Goal: Task Accomplishment & Management: Manage account settings

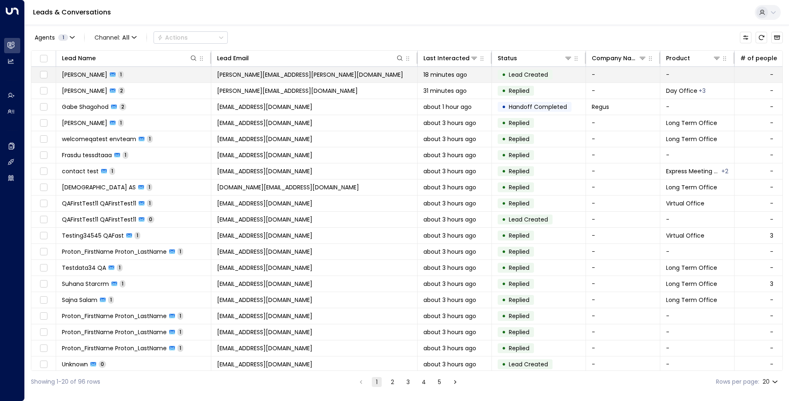
click at [385, 74] on td "[PERSON_NAME][EMAIL_ADDRESS][PERSON_NAME][DOMAIN_NAME]" at bounding box center [314, 75] width 206 height 16
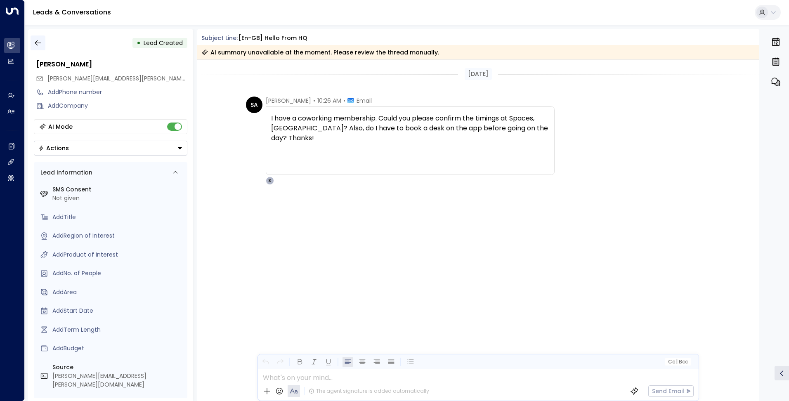
click at [41, 45] on icon "button" at bounding box center [38, 43] width 8 height 8
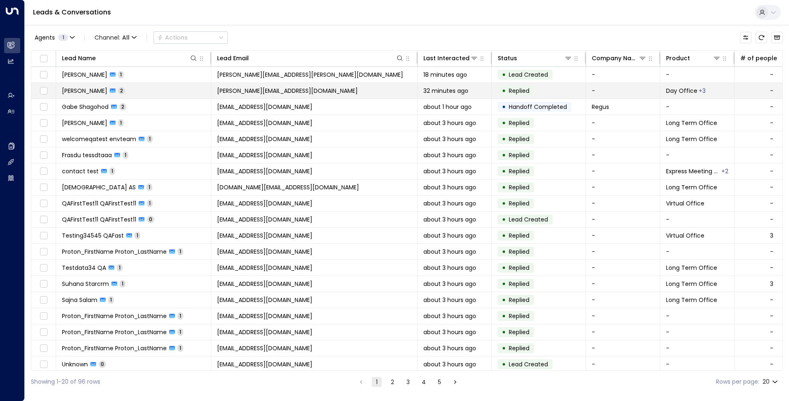
click at [285, 92] on span "[PERSON_NAME][EMAIL_ADDRESS][DOMAIN_NAME]" at bounding box center [287, 91] width 141 height 8
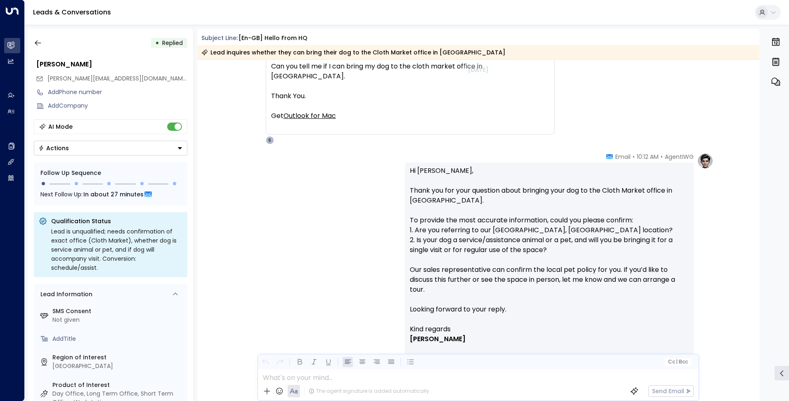
scroll to position [83, 0]
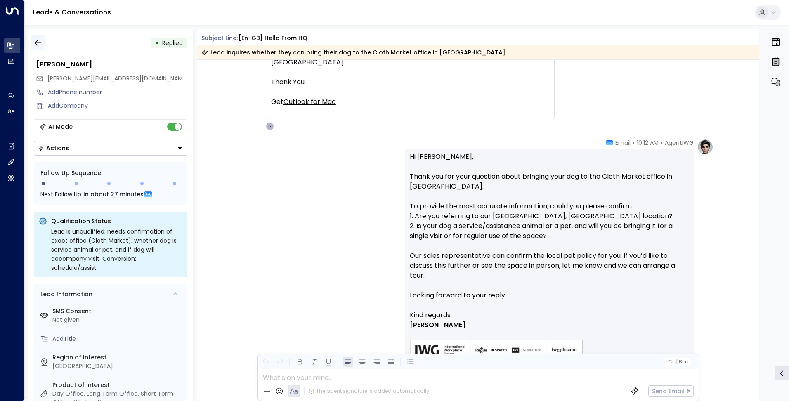
click at [43, 44] on button "button" at bounding box center [38, 42] width 15 height 15
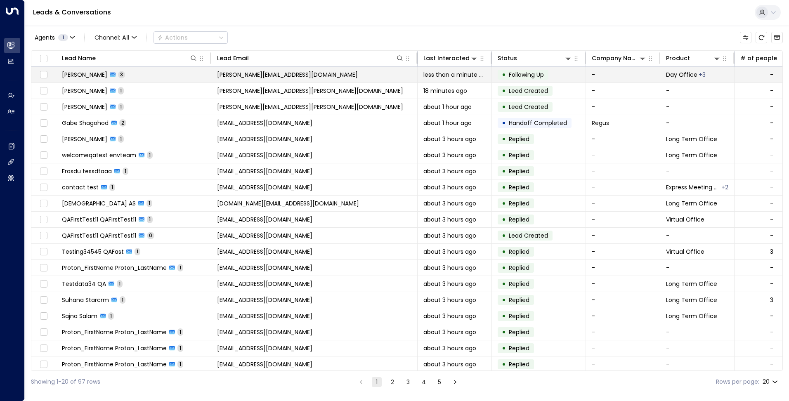
click at [302, 78] on td "[PERSON_NAME][EMAIL_ADDRESS][DOMAIN_NAME]" at bounding box center [314, 75] width 206 height 16
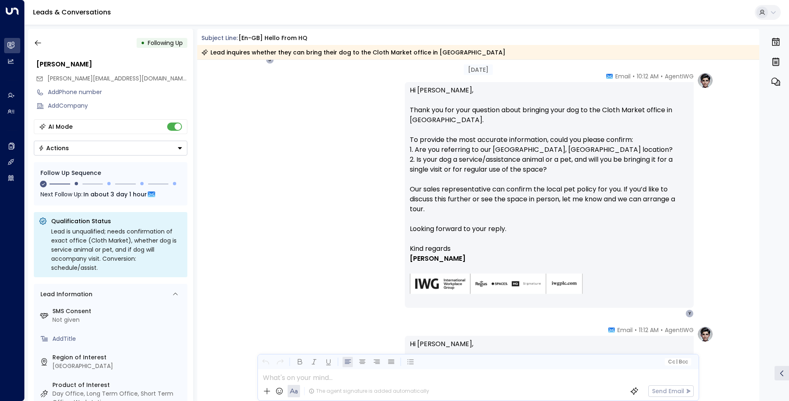
scroll to position [94, 0]
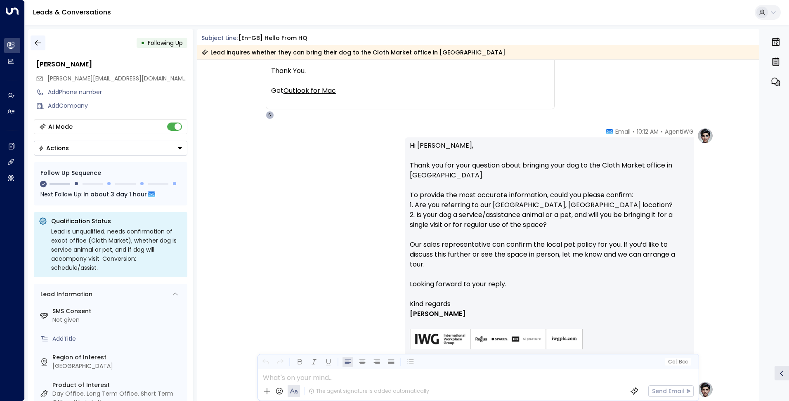
click at [38, 43] on icon "button" at bounding box center [38, 43] width 8 height 8
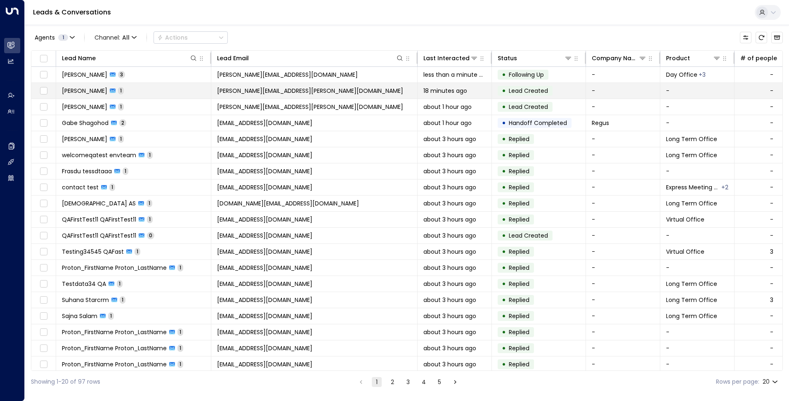
click at [156, 87] on td "[PERSON_NAME] 1" at bounding box center [133, 91] width 155 height 16
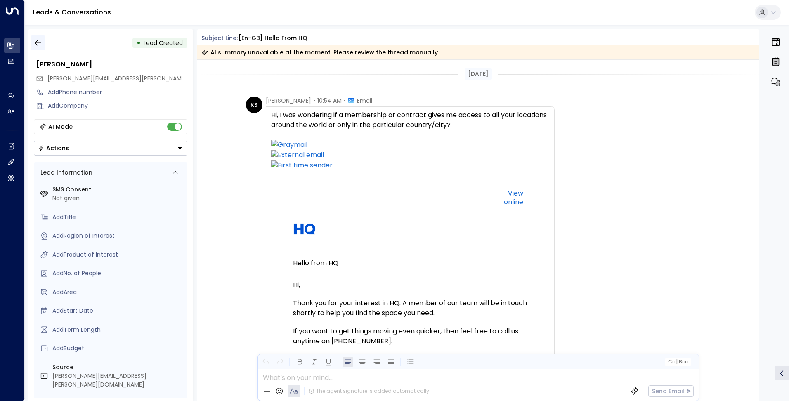
click at [37, 42] on icon "button" at bounding box center [38, 43] width 8 height 8
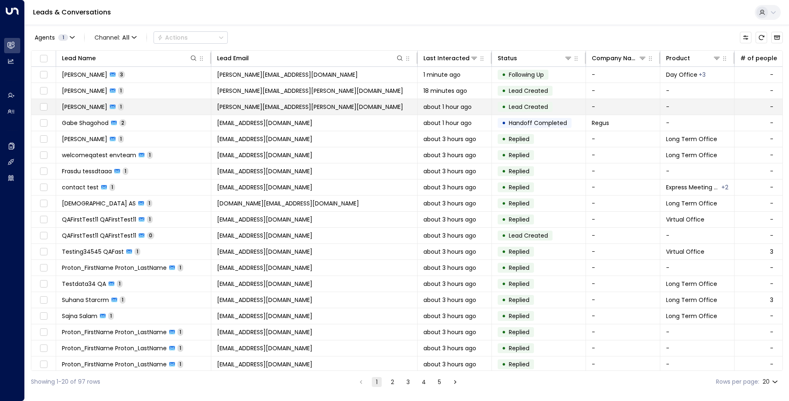
click at [298, 109] on td "[PERSON_NAME][EMAIL_ADDRESS][PERSON_NAME][DOMAIN_NAME]" at bounding box center [314, 107] width 206 height 16
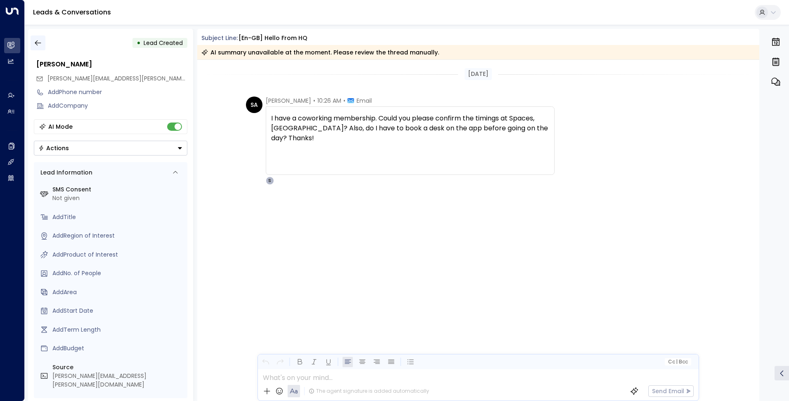
click at [38, 45] on icon "button" at bounding box center [38, 43] width 8 height 8
